Goal: Transaction & Acquisition: Purchase product/service

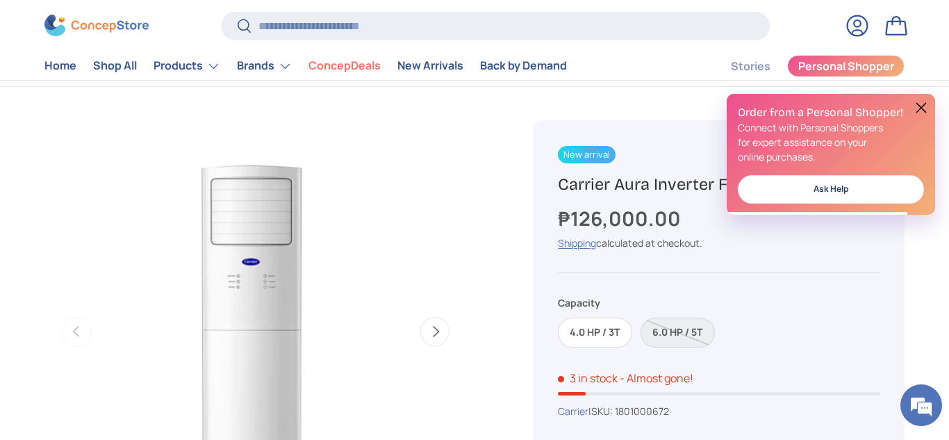
scroll to position [60, 0]
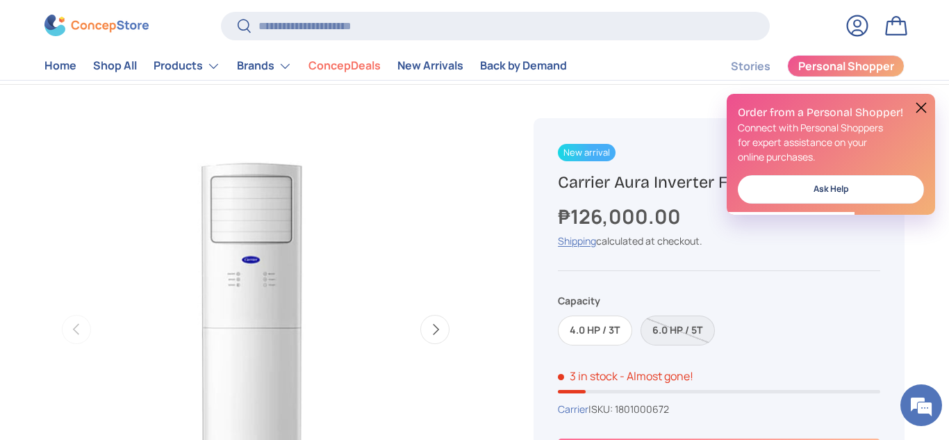
click at [919, 108] on button at bounding box center [921, 107] width 17 height 17
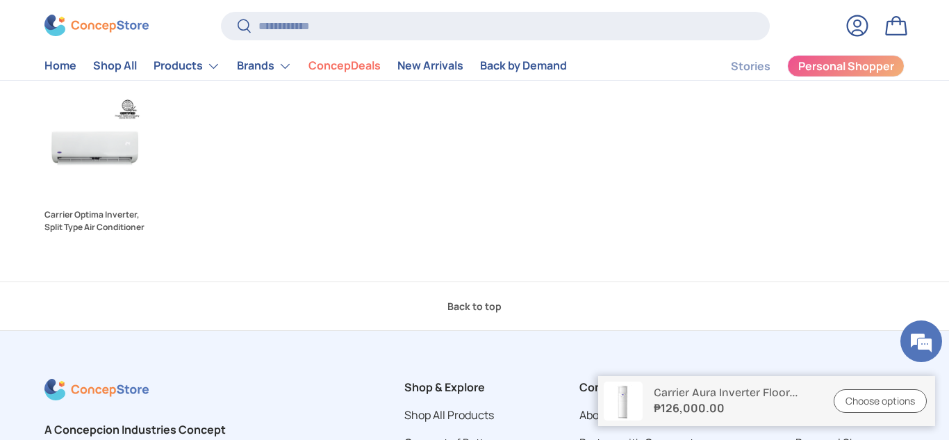
scroll to position [1756, 0]
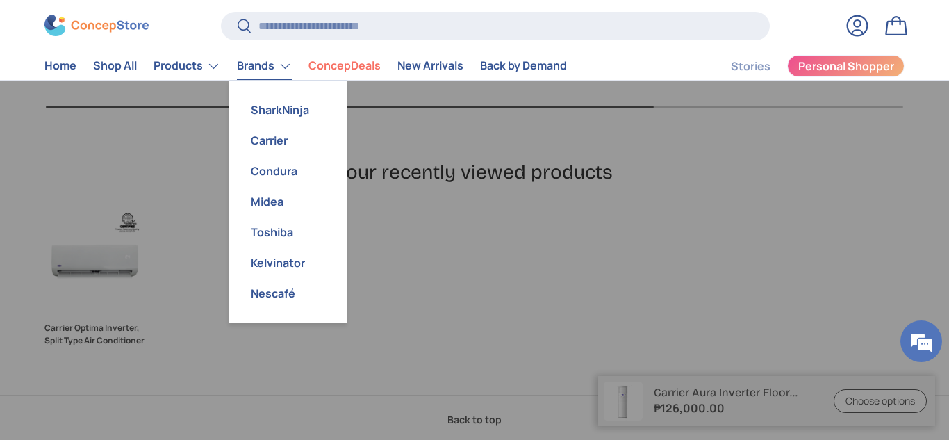
click at [263, 67] on link "Brands" at bounding box center [264, 66] width 55 height 28
click at [279, 237] on link "Toshiba" at bounding box center [287, 232] width 101 height 31
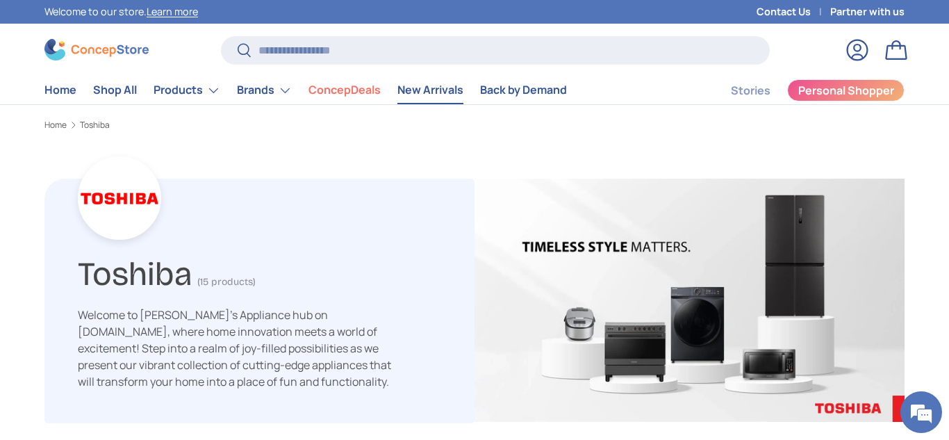
click at [410, 88] on link "New Arrivals" at bounding box center [430, 89] width 66 height 27
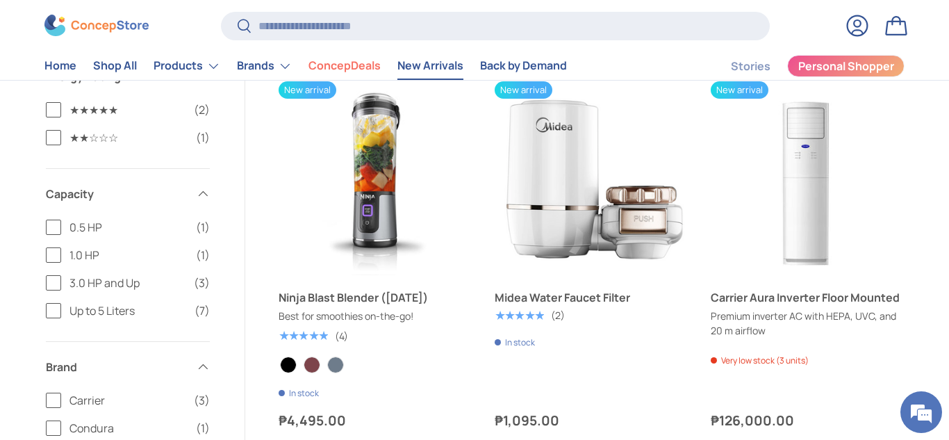
scroll to position [2466, 0]
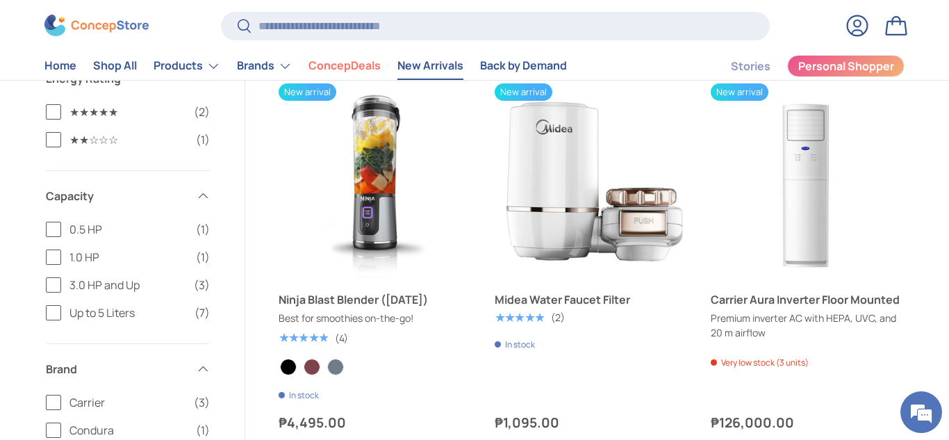
click at [410, 88] on link "Ninja Blast Blender (BC151)" at bounding box center [376, 180] width 194 height 194
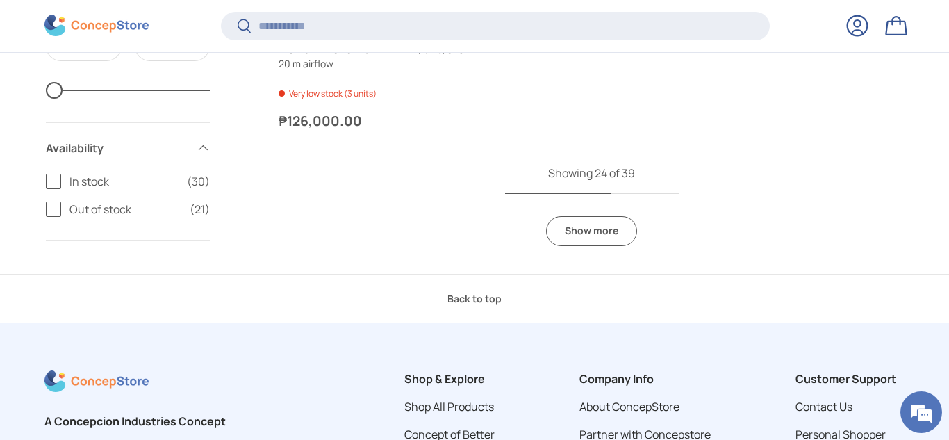
scroll to position [3743, 0]
click at [577, 224] on link "Show more" at bounding box center [591, 230] width 91 height 30
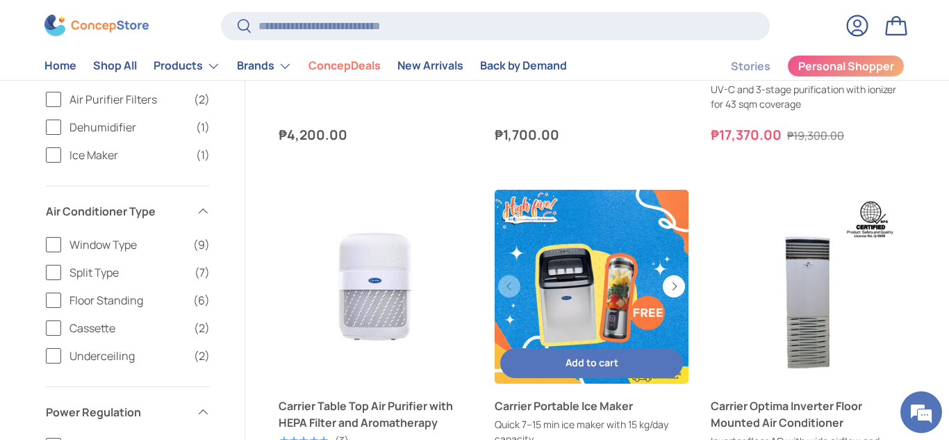
scroll to position [4472, 0]
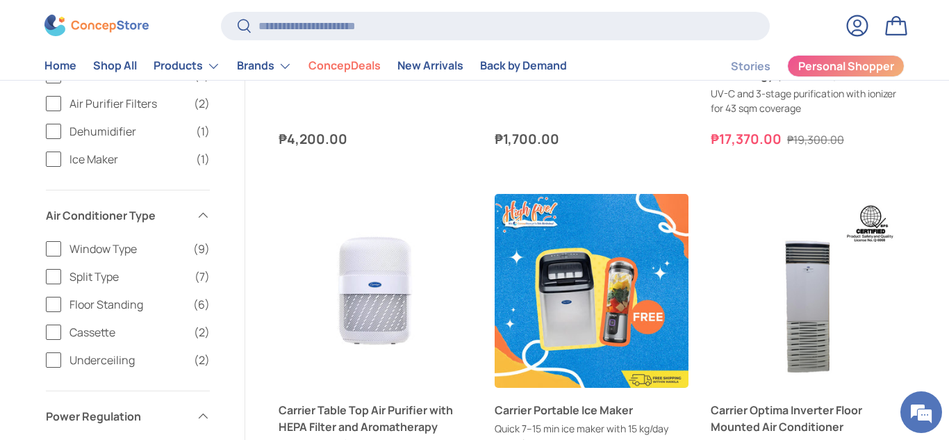
click at [53, 274] on label "Split Type (7)" at bounding box center [128, 276] width 164 height 17
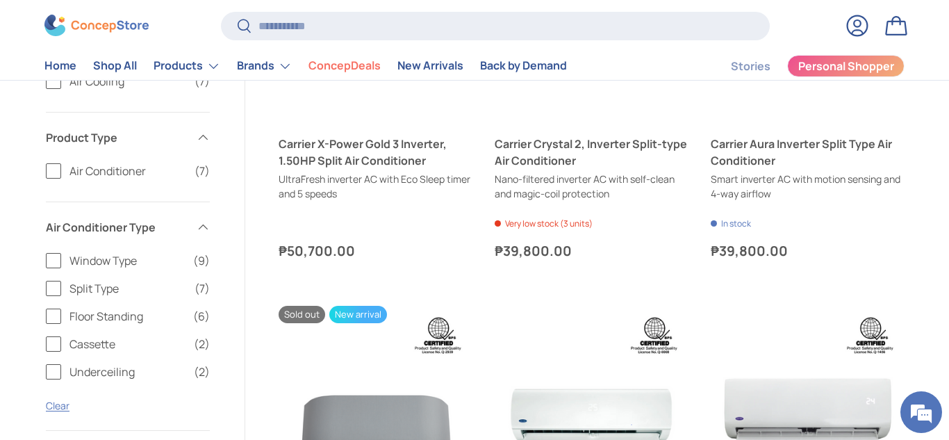
scroll to position [431, 0]
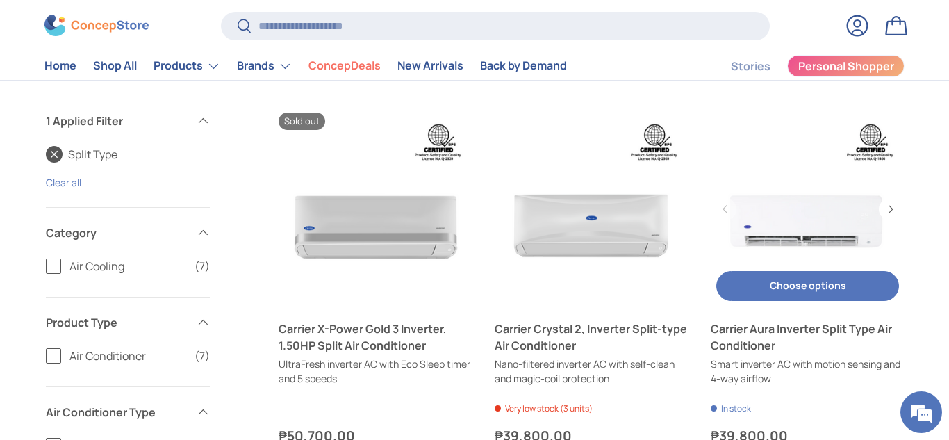
click at [771, 230] on link "Carrier Aura Inverter Split Type Air Conditioner" at bounding box center [808, 210] width 194 height 194
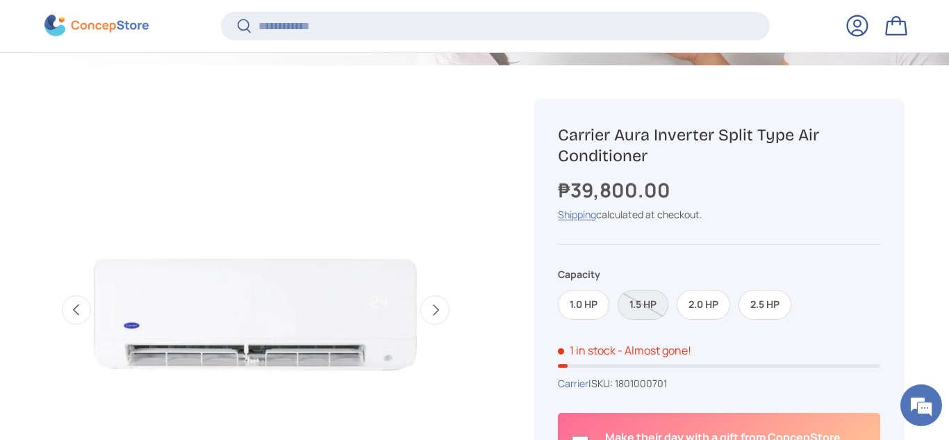
scroll to position [425, 0]
click at [695, 308] on label "2.0 HP" at bounding box center [703, 304] width 53 height 30
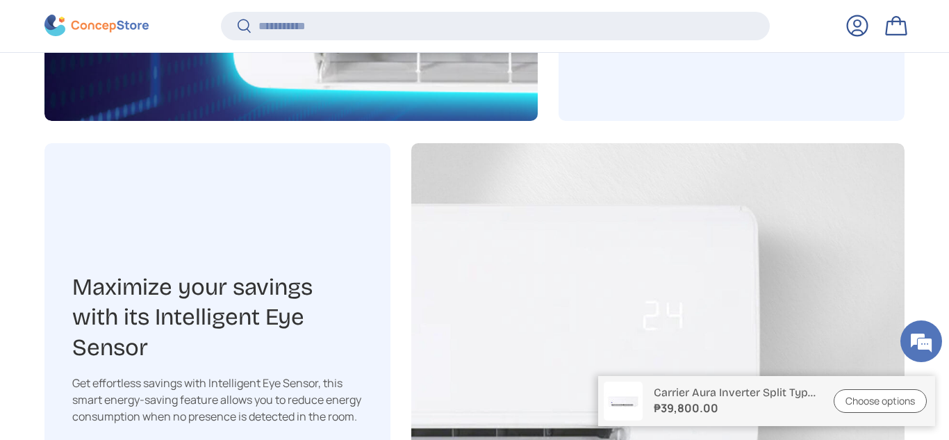
scroll to position [2860, 0]
